Goal: Task Accomplishment & Management: Manage account settings

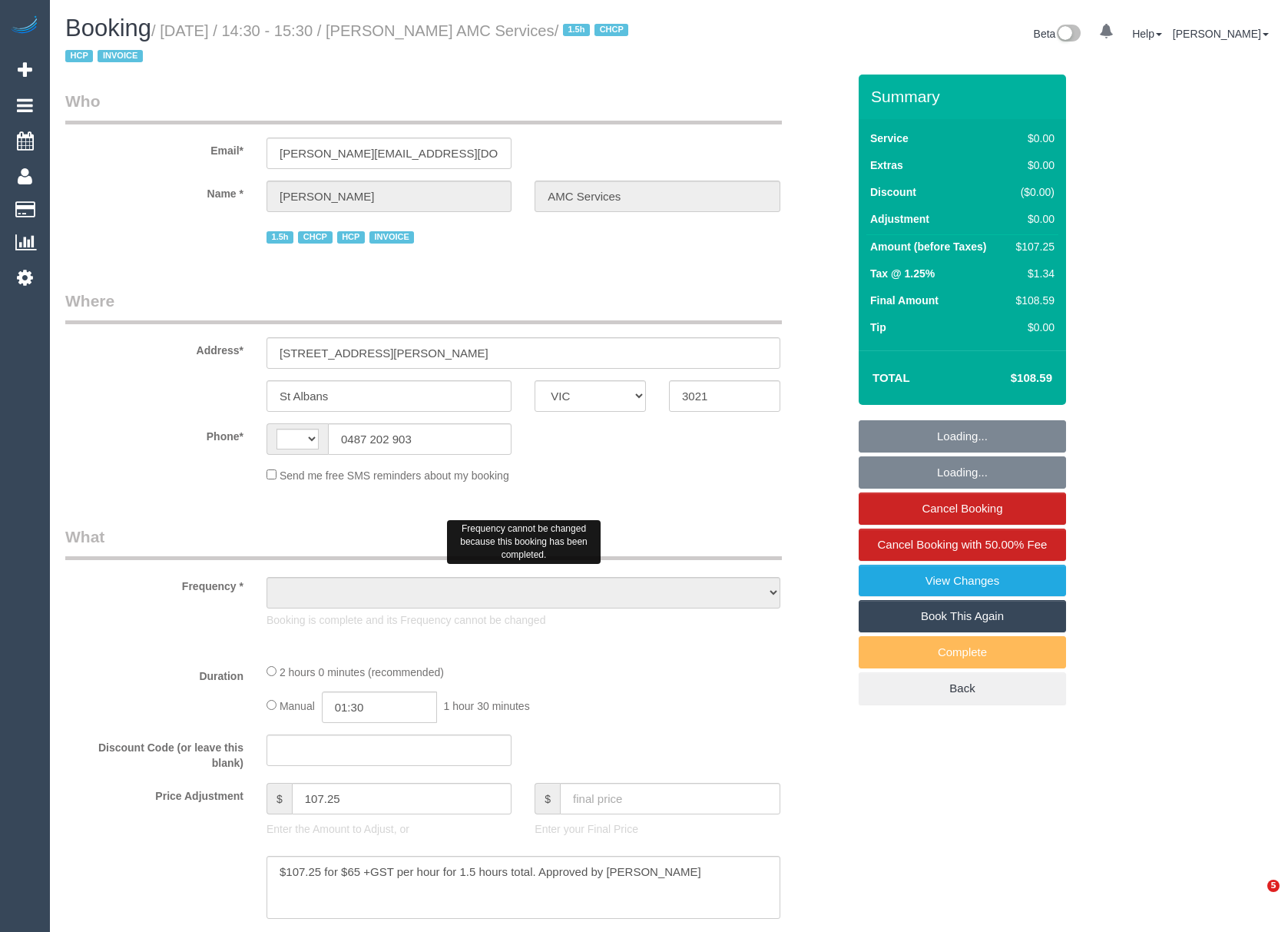
select select "VIC"
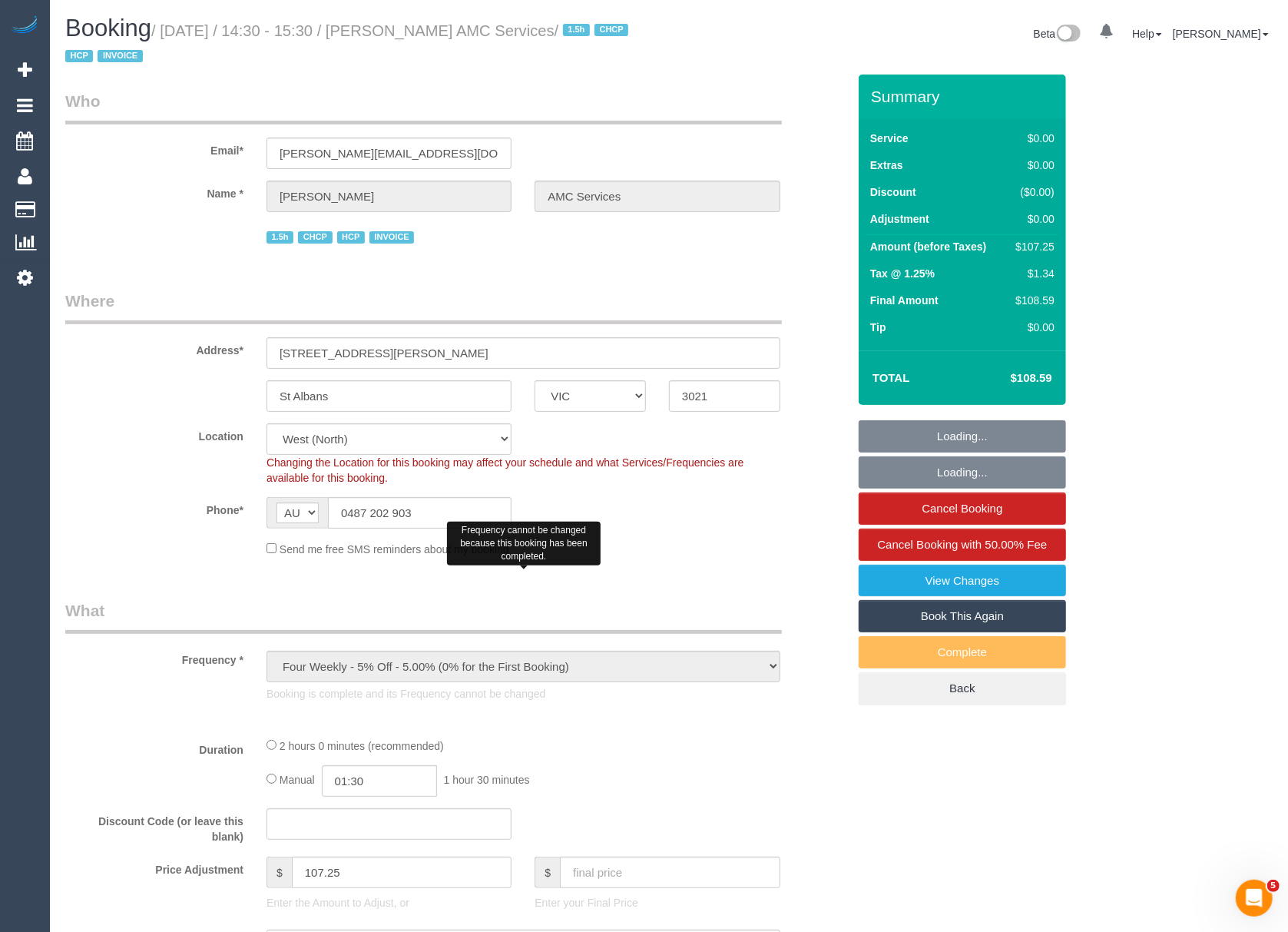
select select "string:AU"
select select "object:375"
select select "120"
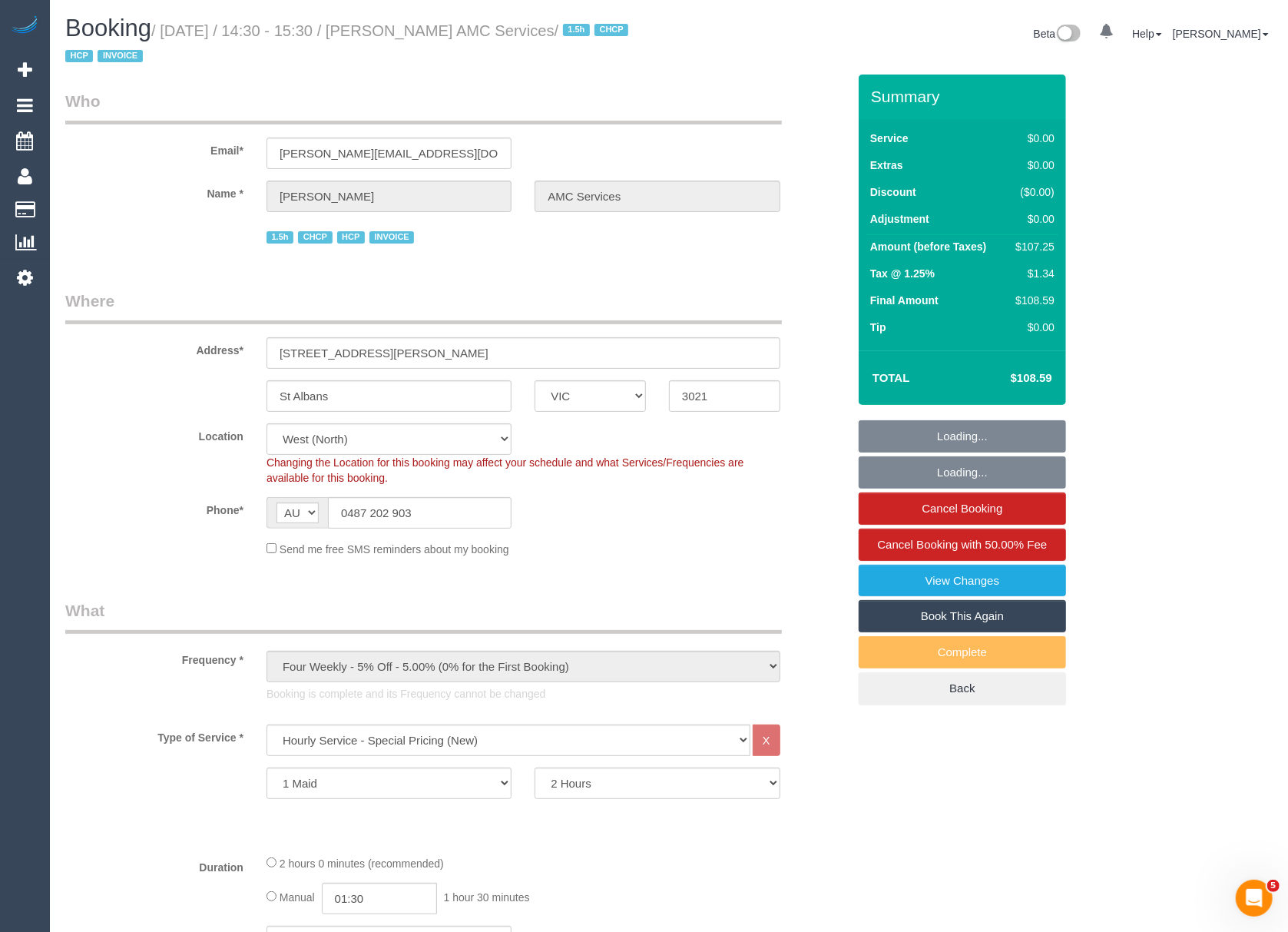
select select "object:765"
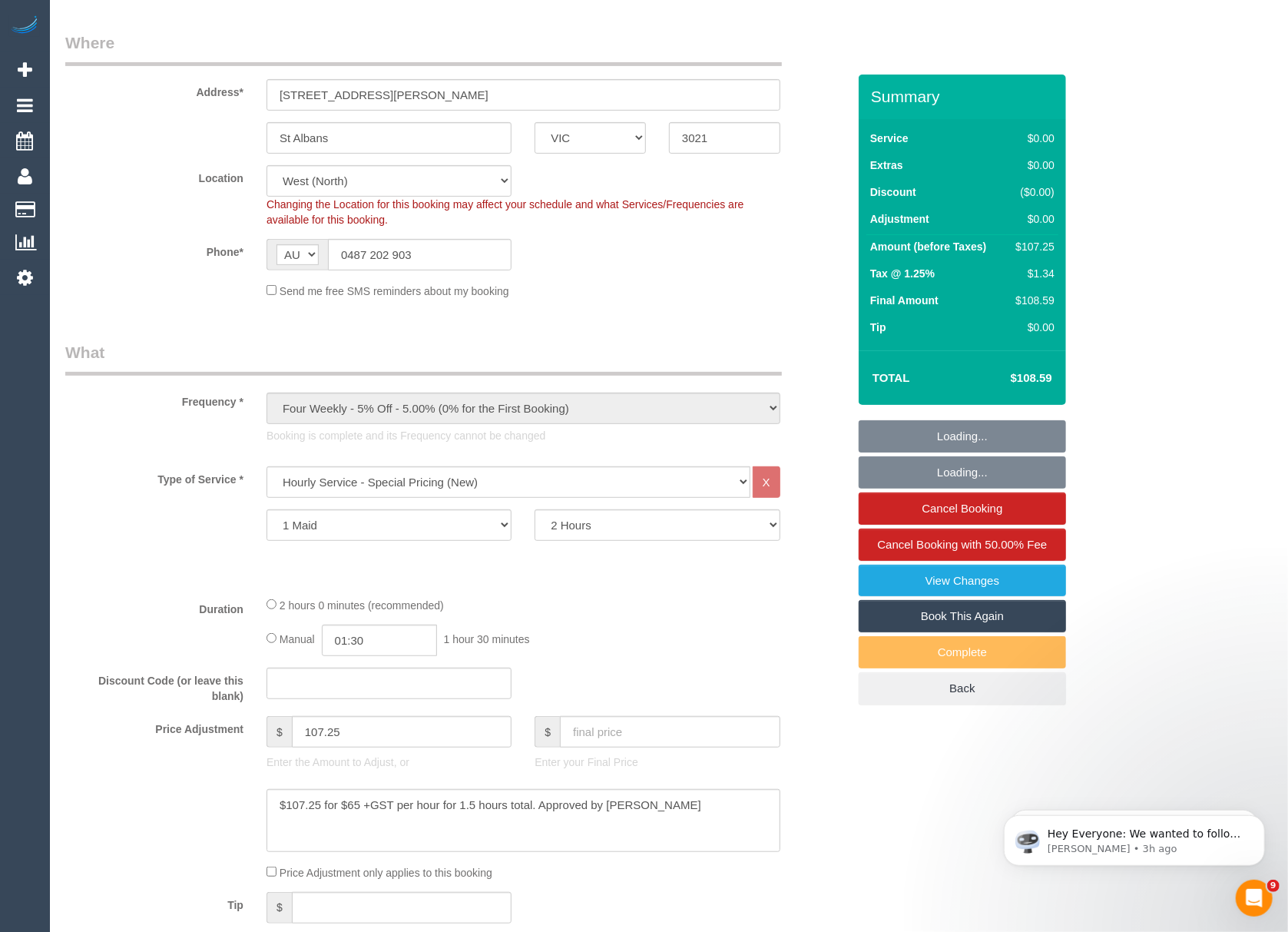
select select "number:28"
select select "number:14"
select select "number:19"
select select "number:25"
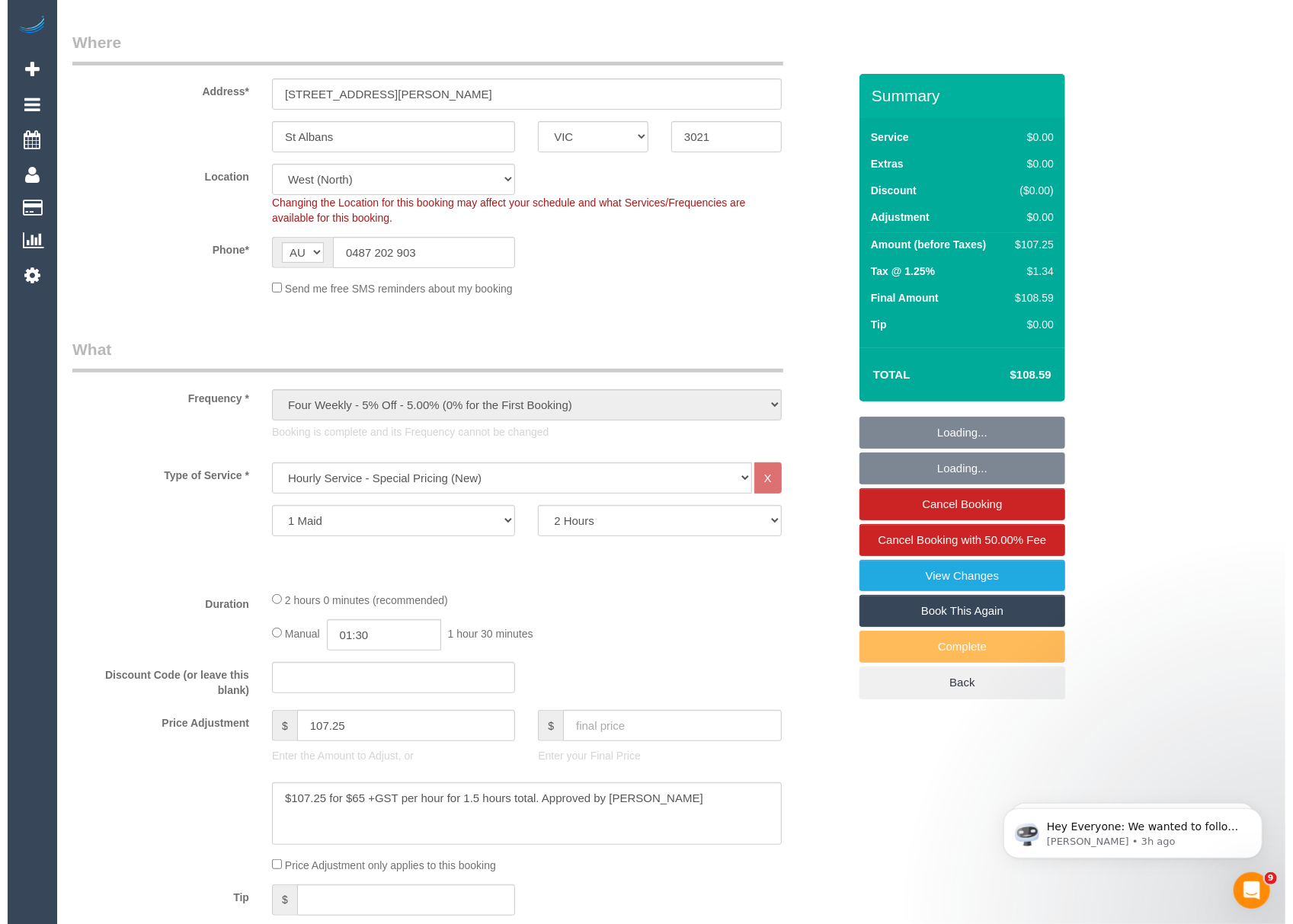
scroll to position [406, 0]
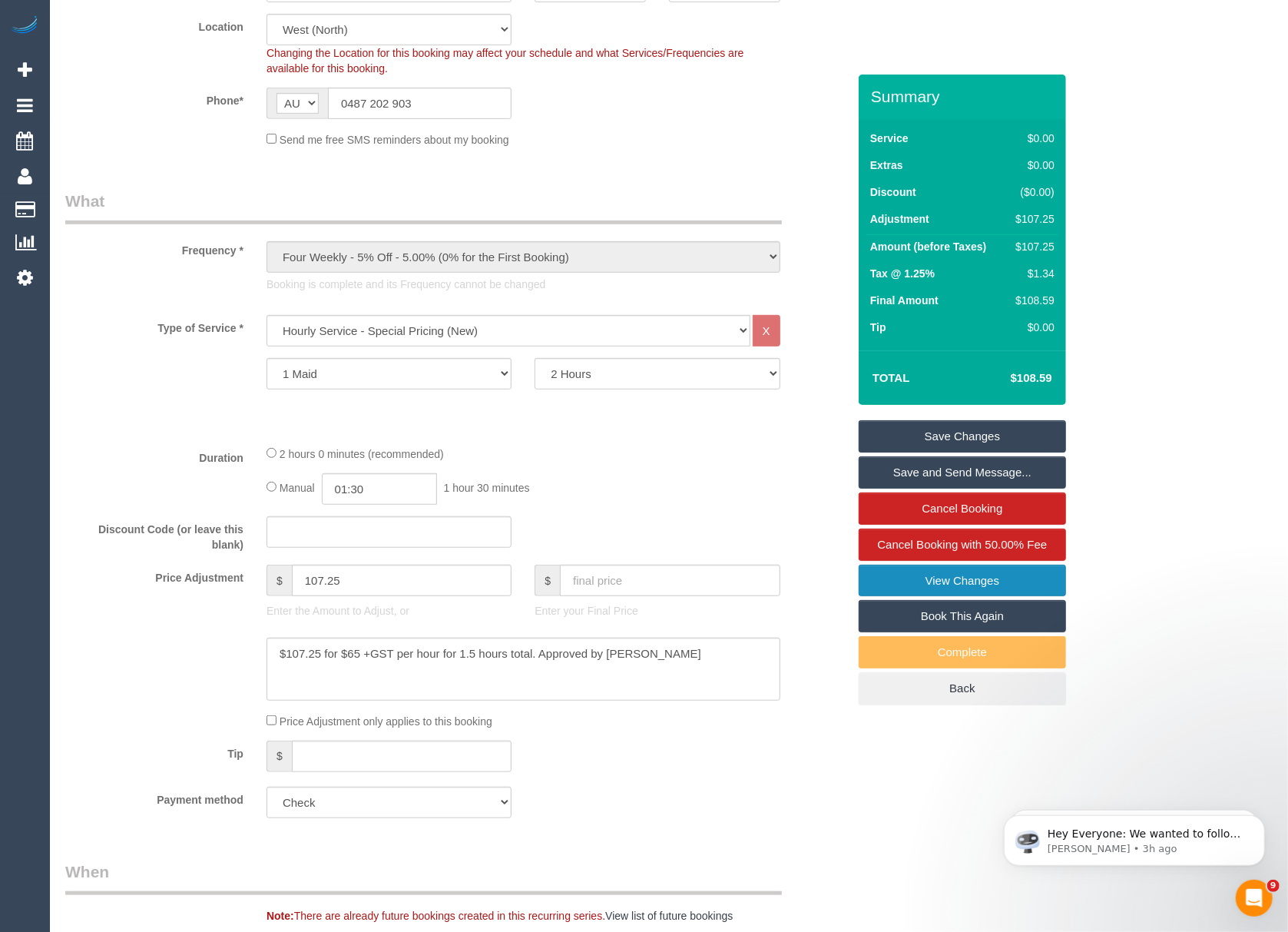
click at [927, 588] on link "View Changes" at bounding box center [962, 580] width 207 height 32
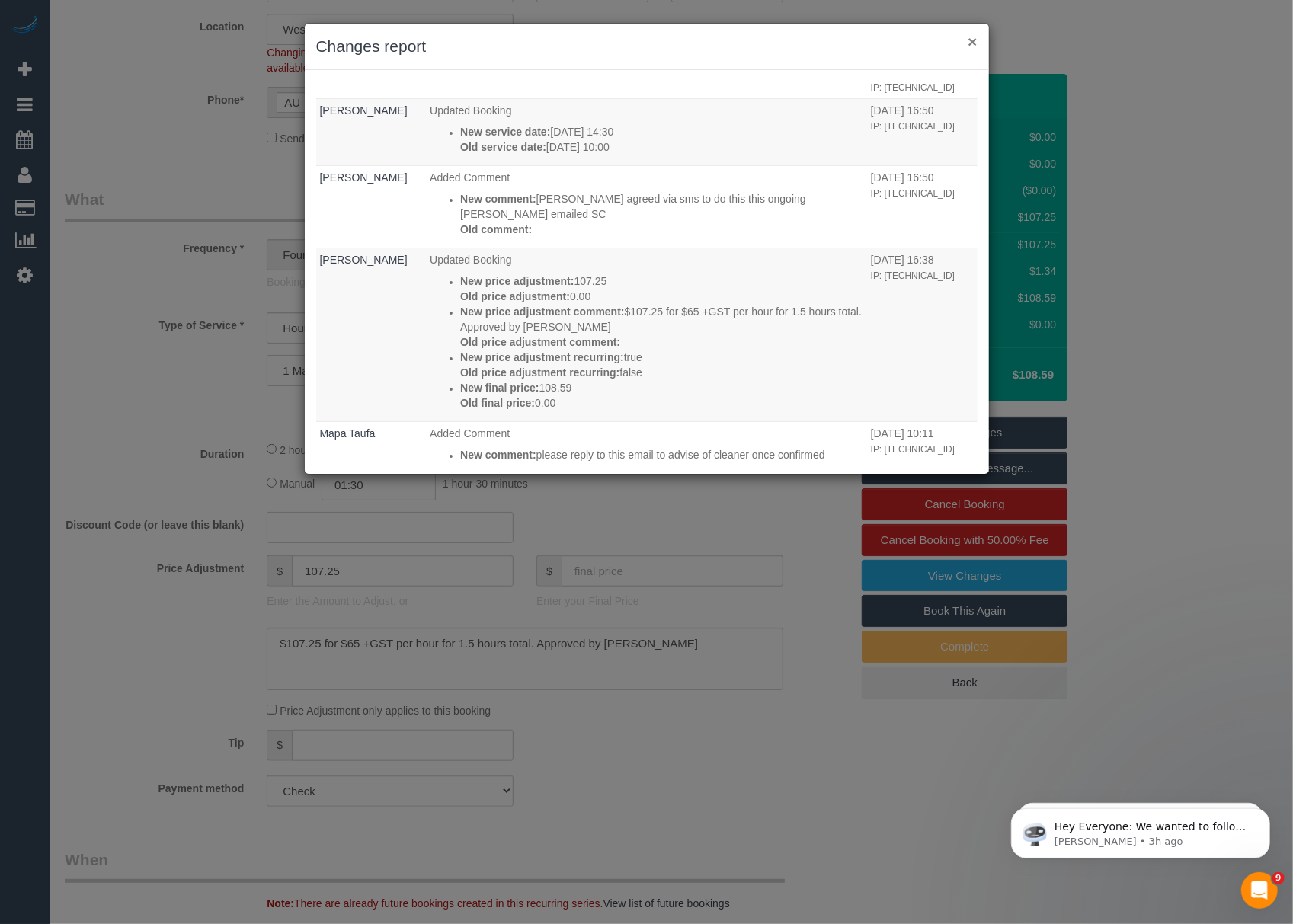
click at [967, 43] on button "×" at bounding box center [972, 41] width 9 height 16
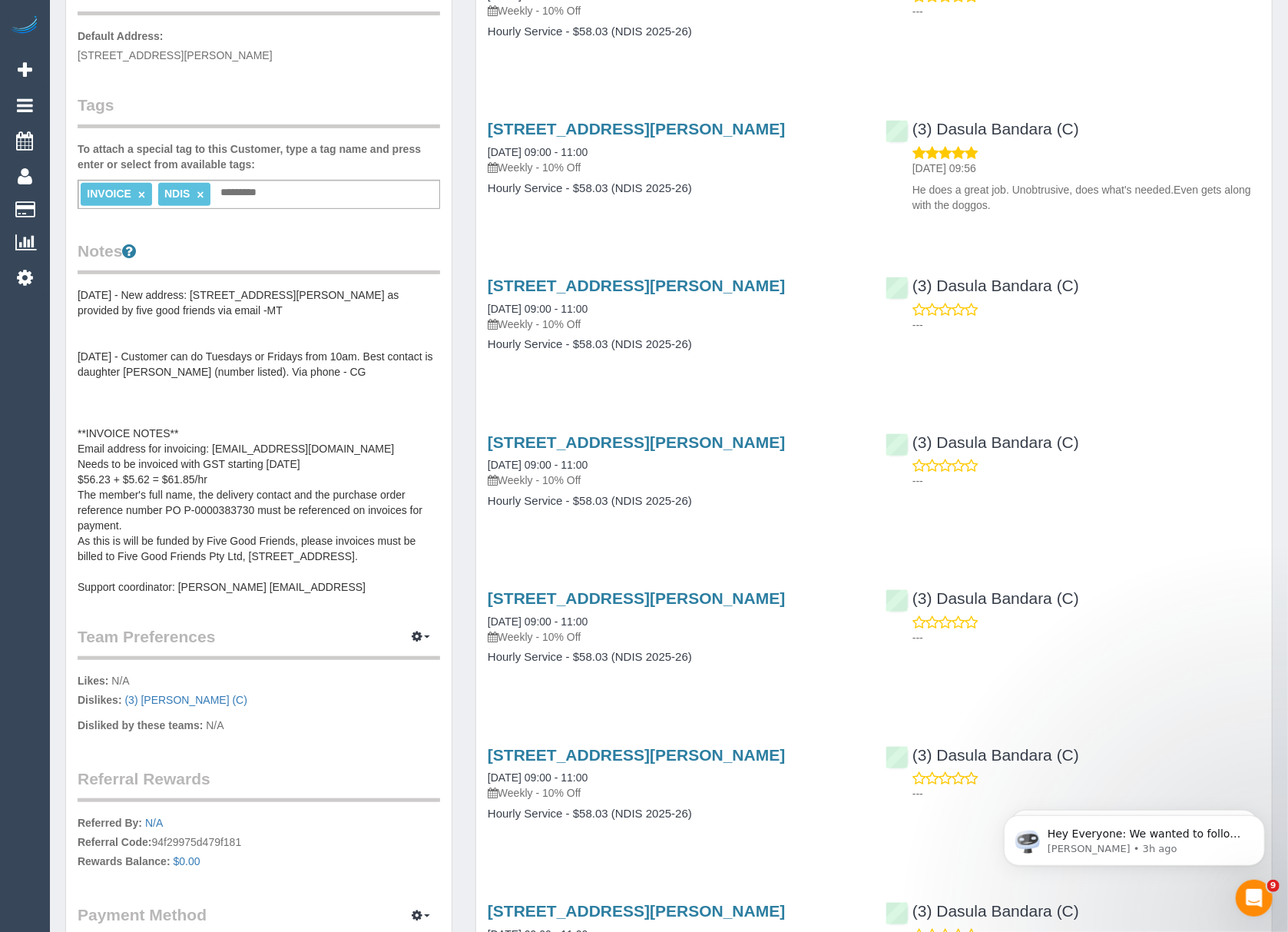
scroll to position [410, 0]
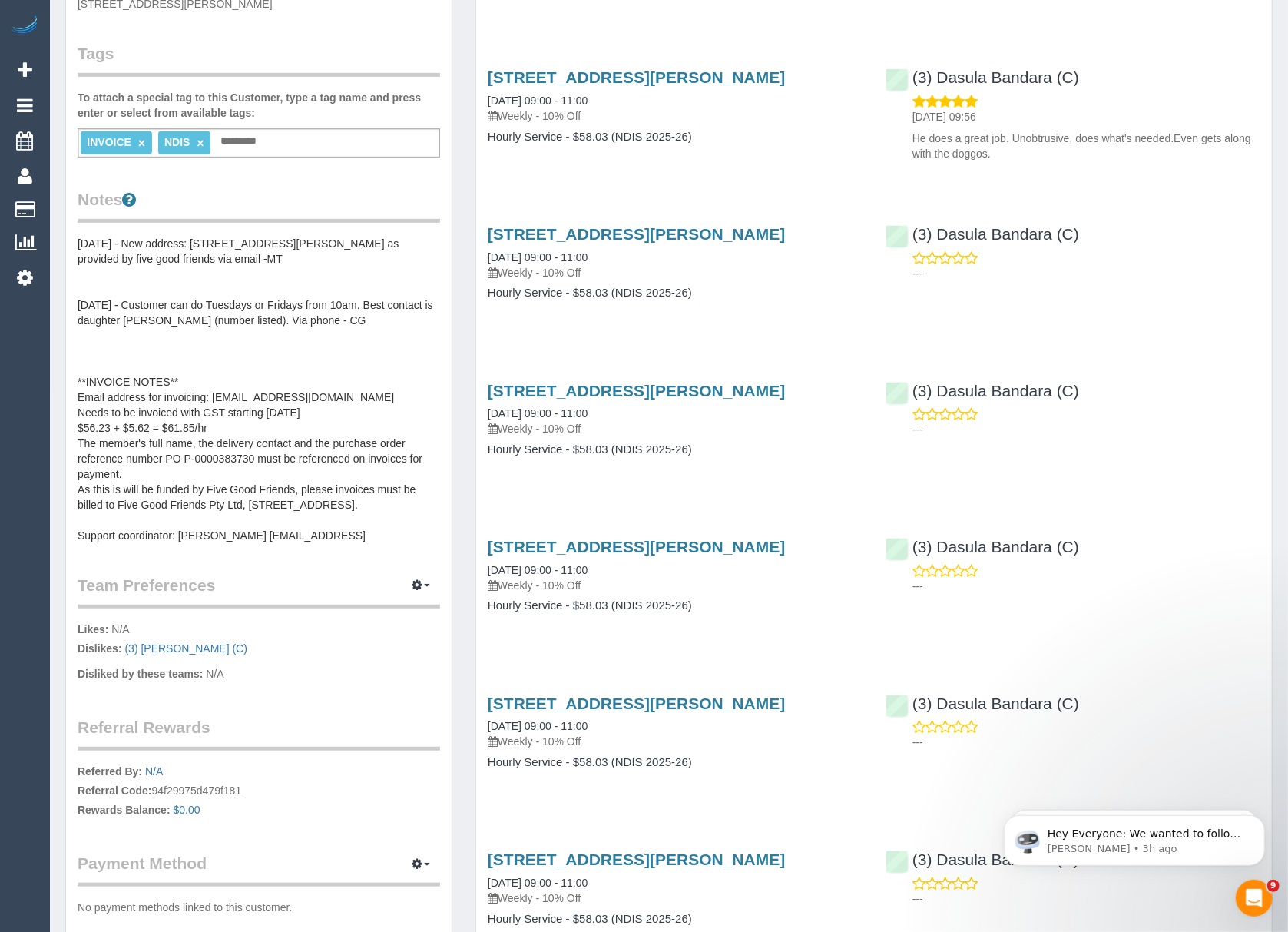
click at [240, 443] on pre "[DATE] - New address: [STREET_ADDRESS][PERSON_NAME] as provided by five good fr…" at bounding box center [259, 389] width 362 height 308
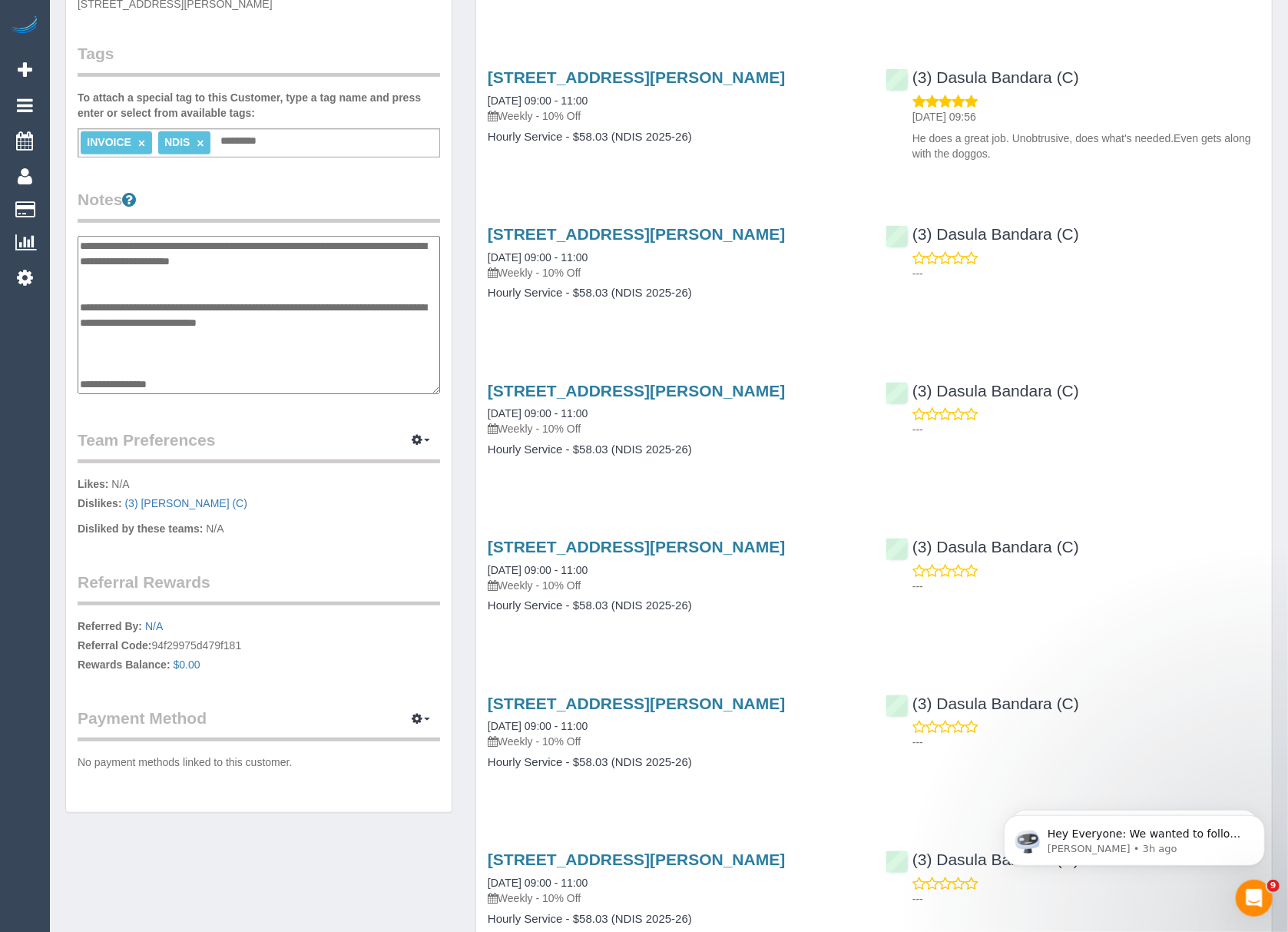
scroll to position [169, 0]
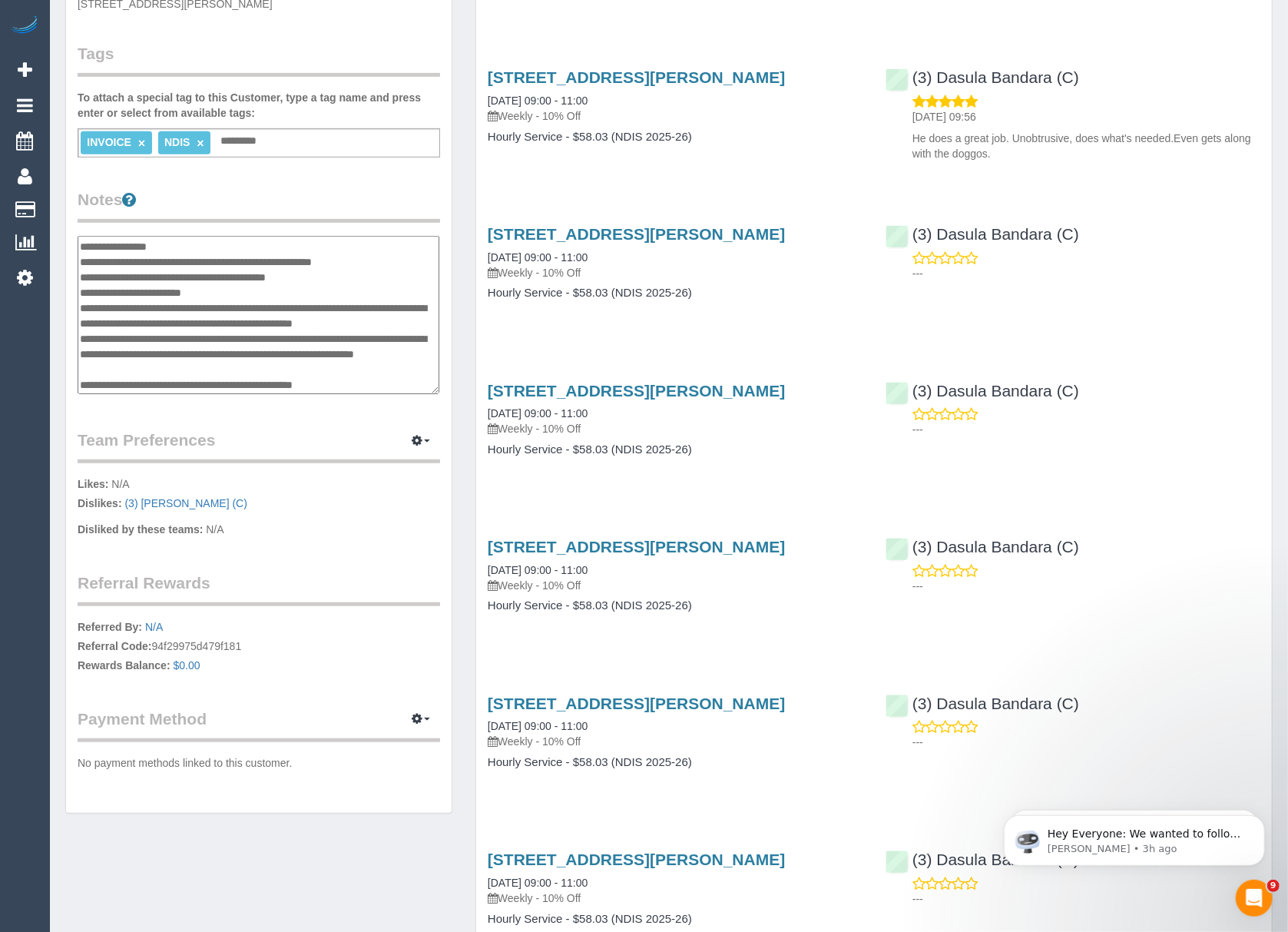
drag, startPoint x: 259, startPoint y: 286, endPoint x: 186, endPoint y: 287, distance: 73.0
click at [186, 287] on textarea "**********" at bounding box center [259, 315] width 361 height 159
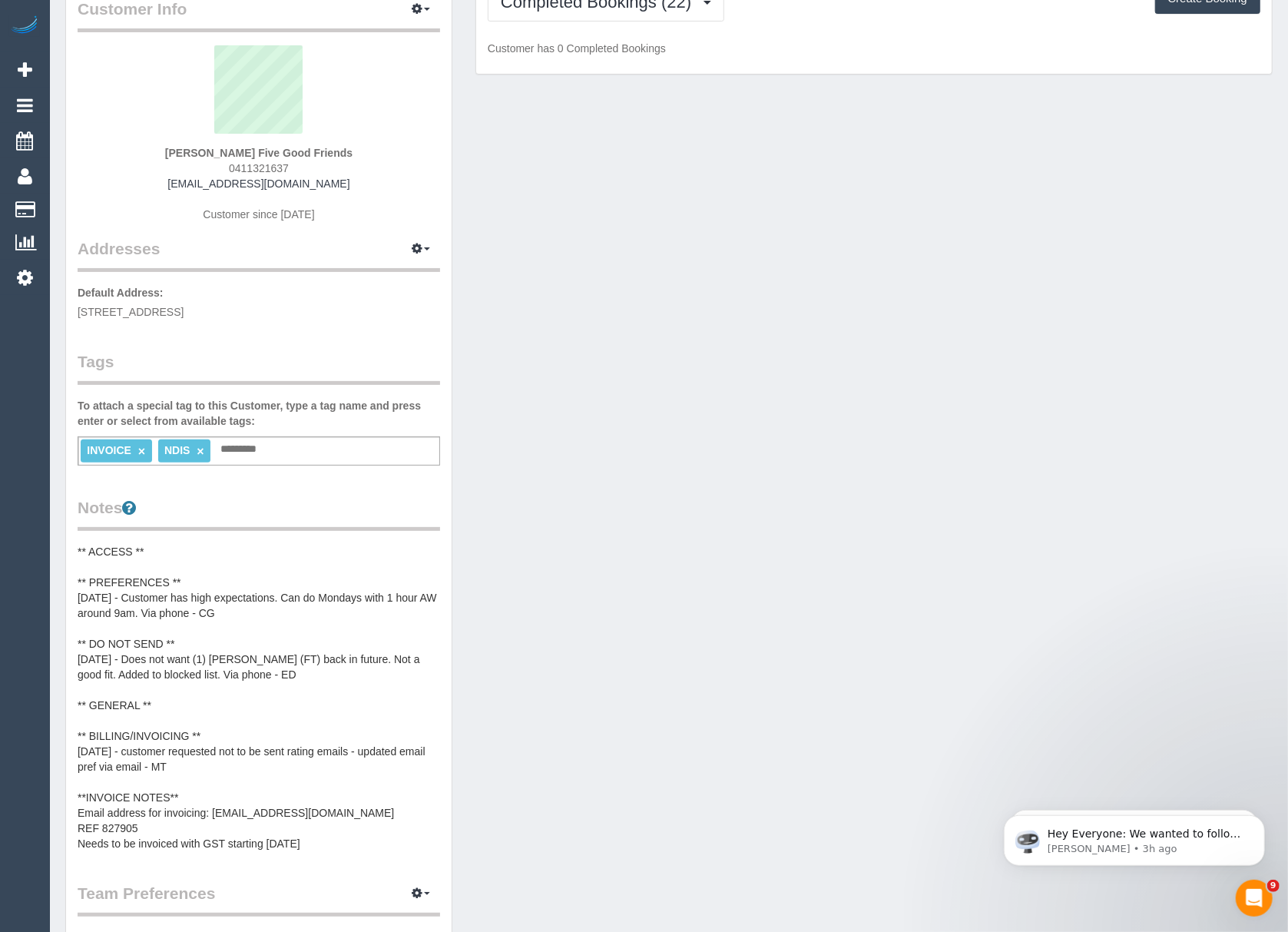
scroll to position [204, 0]
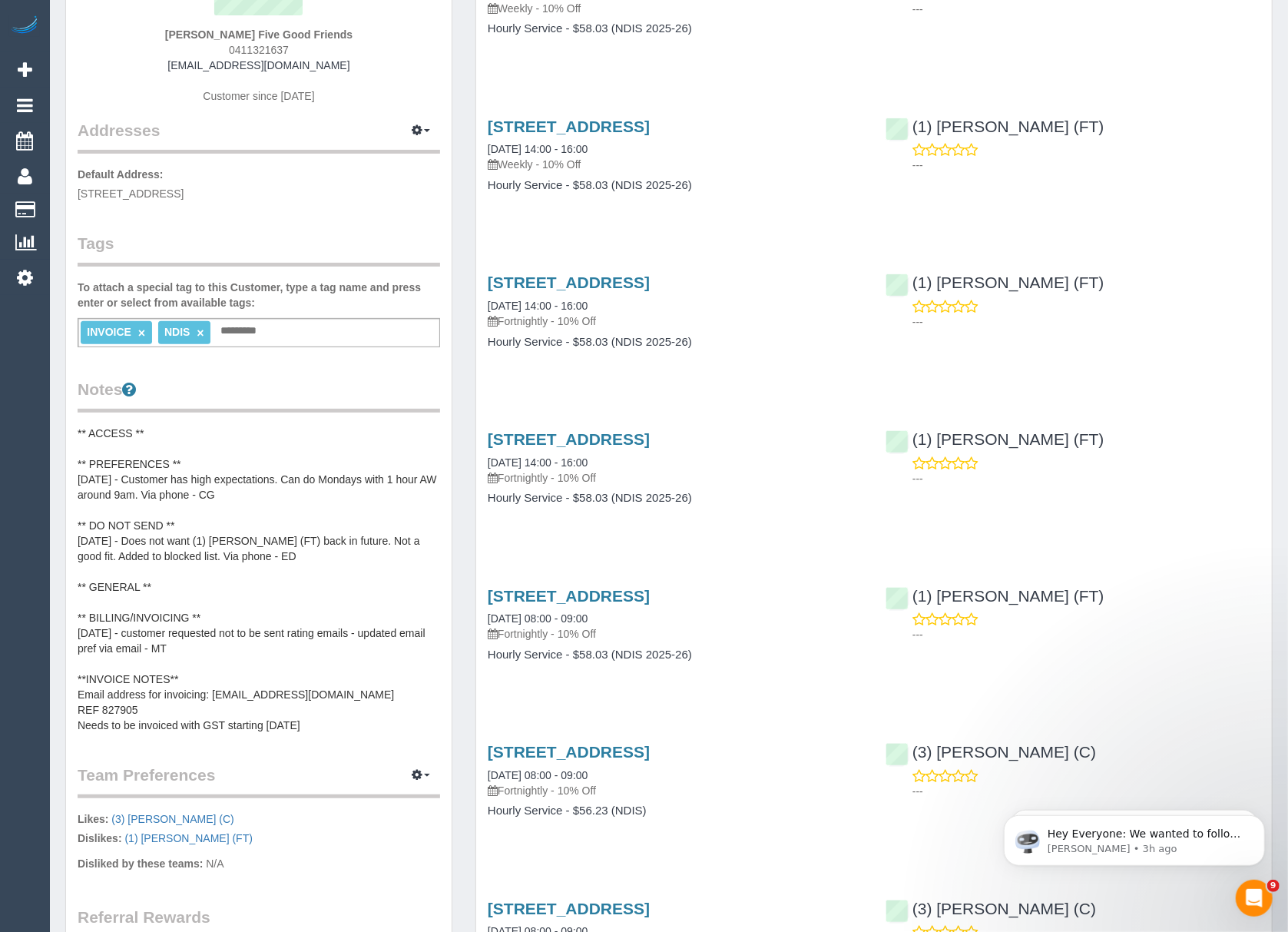
click at [270, 707] on pre "** ACCESS ** ** PREFERENCES ** 16/08/24 - Customer has high expectations. Can d…" at bounding box center [259, 579] width 362 height 308
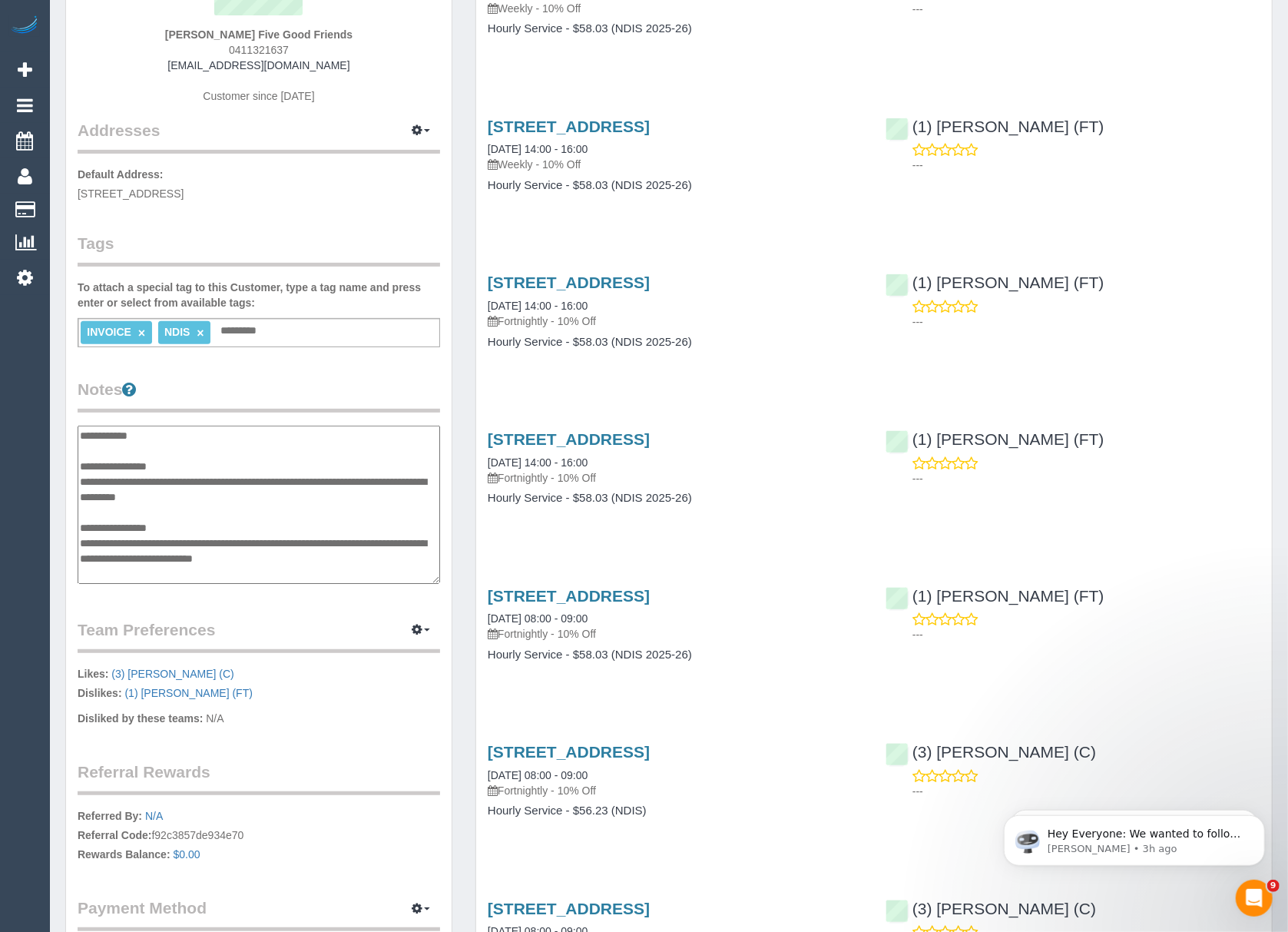
scroll to position [169, 0]
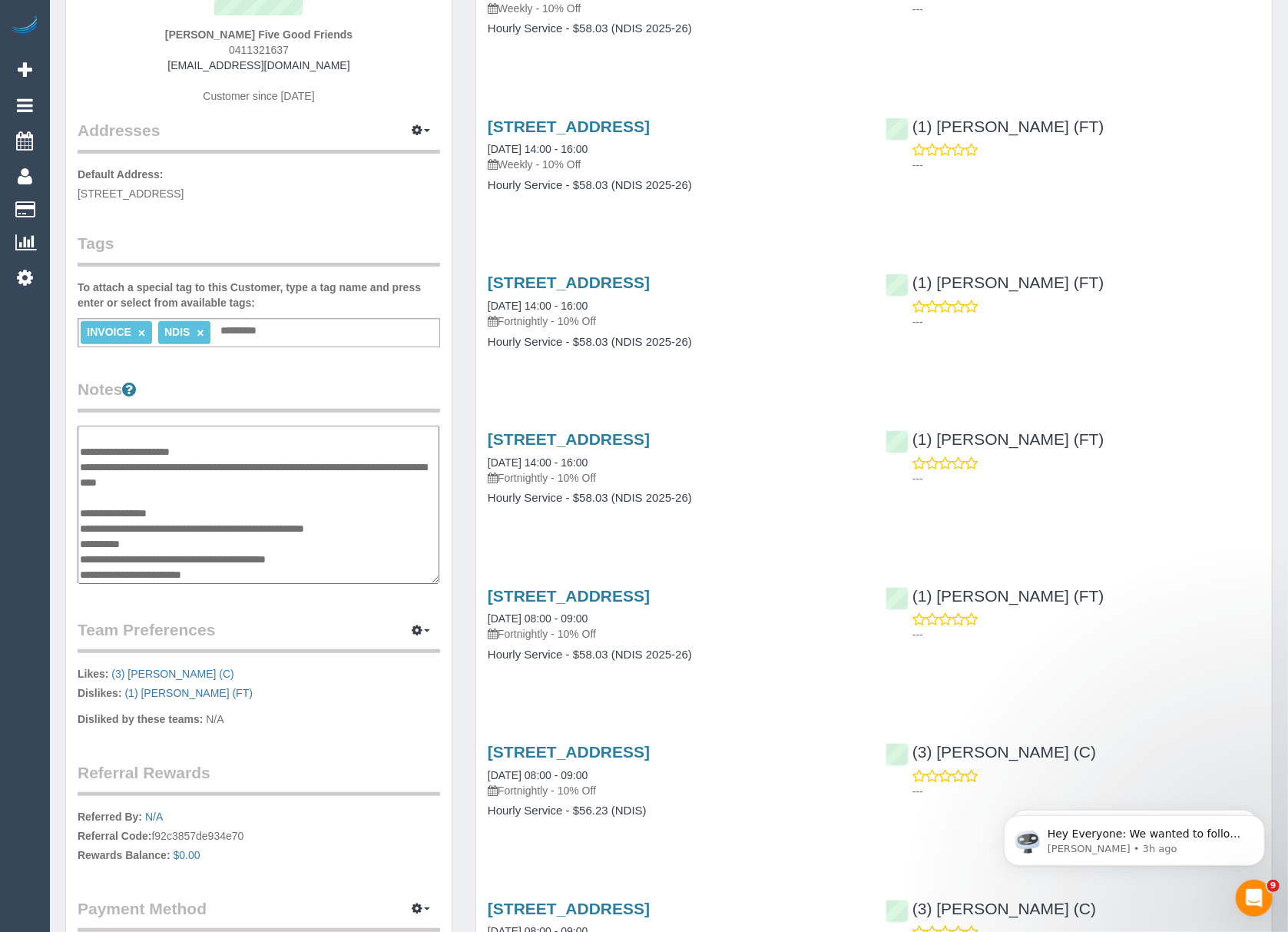
drag, startPoint x: 175, startPoint y: 538, endPoint x: 83, endPoint y: 544, distance: 92.2
click at [83, 544] on textarea "**********" at bounding box center [259, 505] width 361 height 159
